Goal: Find specific page/section: Find specific page/section

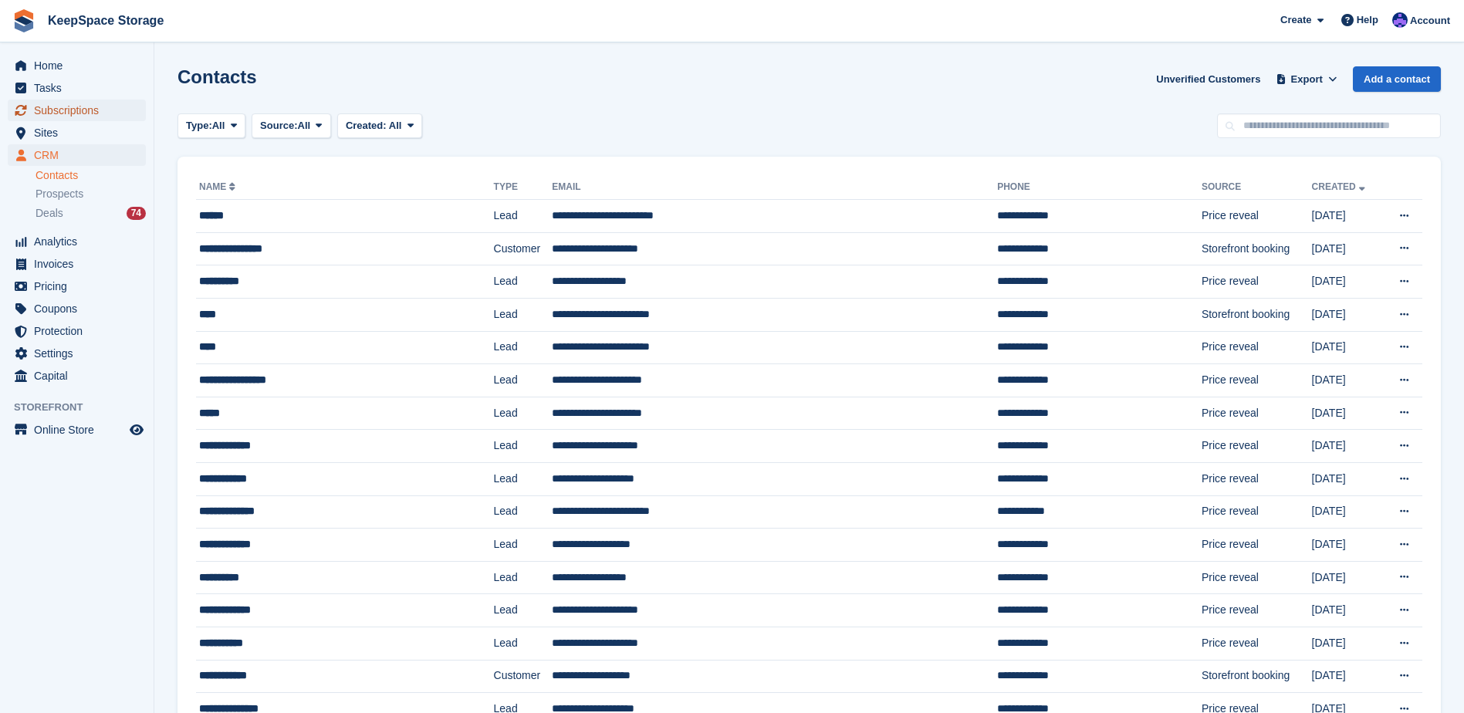
click at [77, 103] on span "Subscriptions" at bounding box center [80, 111] width 93 height 22
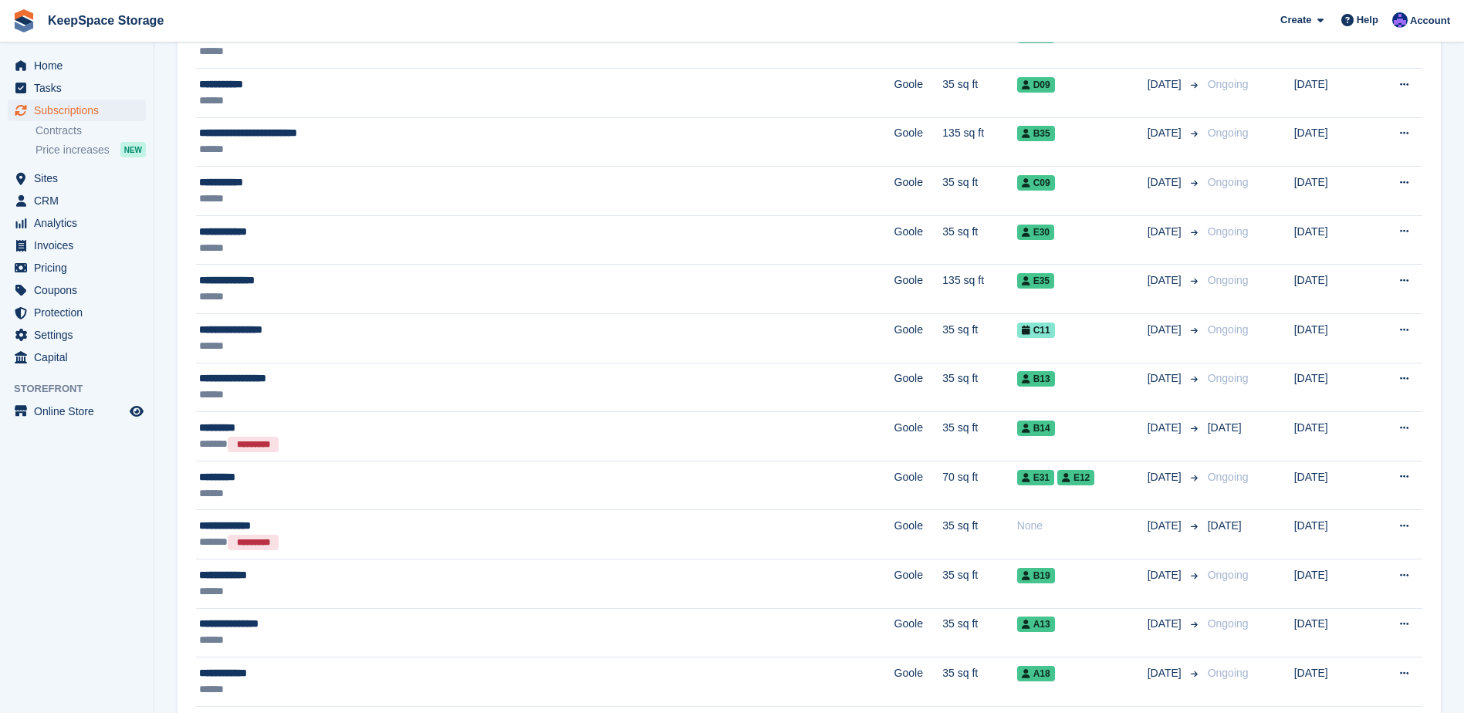
scroll to position [617, 0]
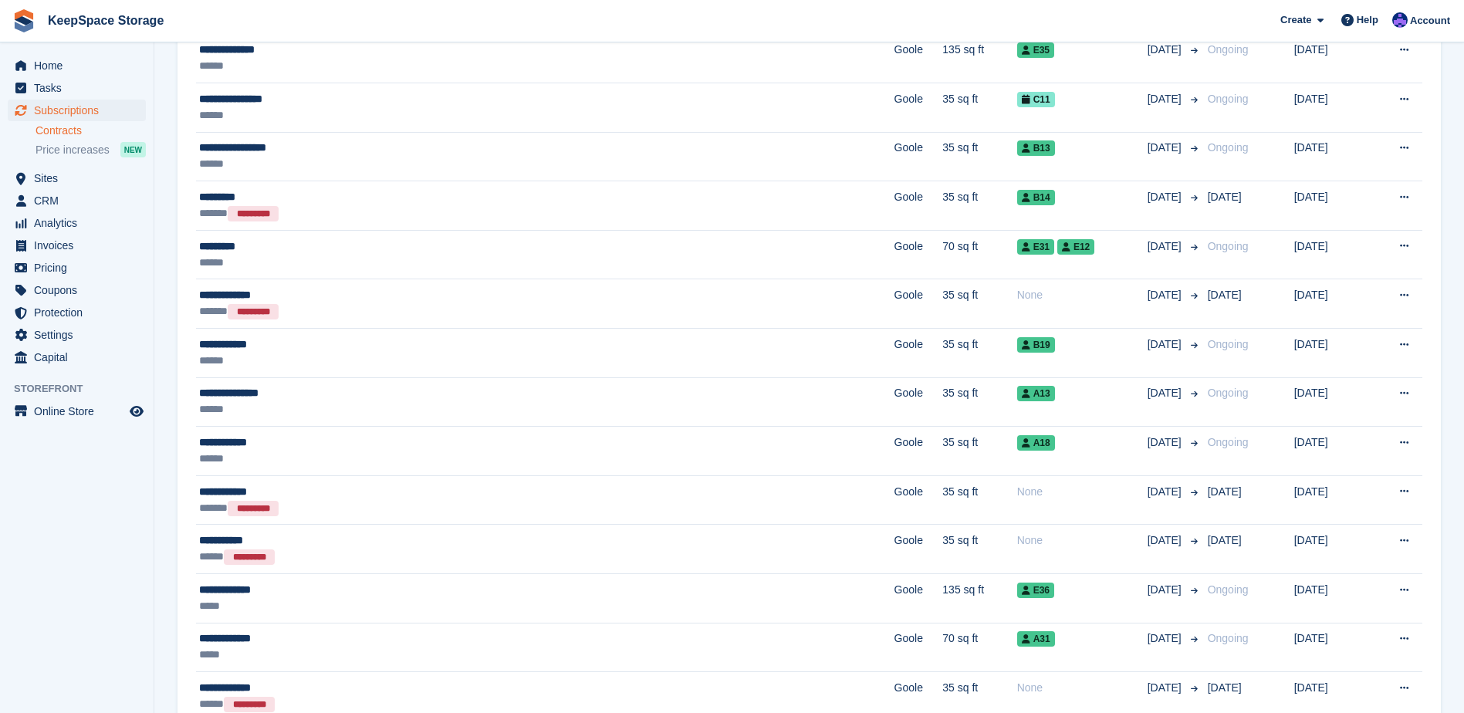
click at [103, 130] on link "Contracts" at bounding box center [90, 130] width 110 height 15
